Goal: Information Seeking & Learning: Learn about a topic

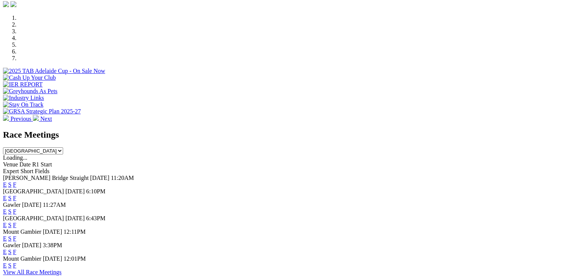
scroll to position [270, 0]
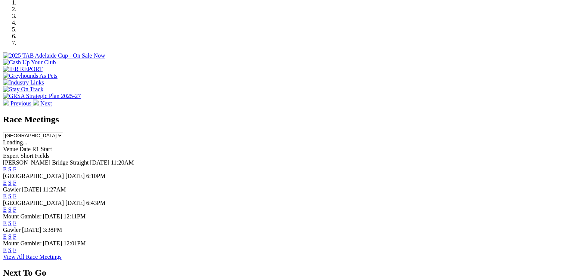
click at [7, 193] on link "E" at bounding box center [5, 196] width 4 height 6
